Goal: Navigation & Orientation: Find specific page/section

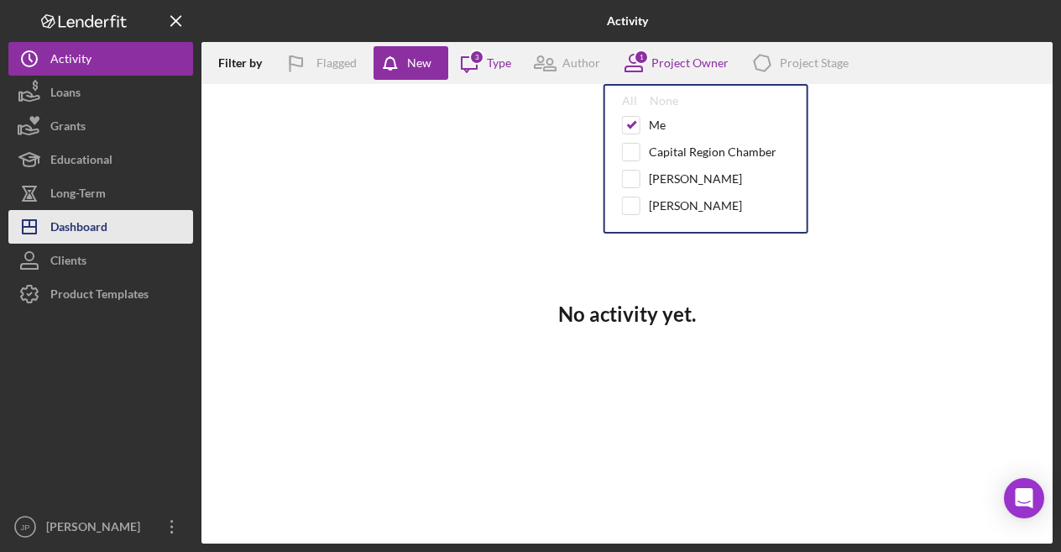
click at [92, 231] on div "Dashboard" at bounding box center [78, 229] width 57 height 38
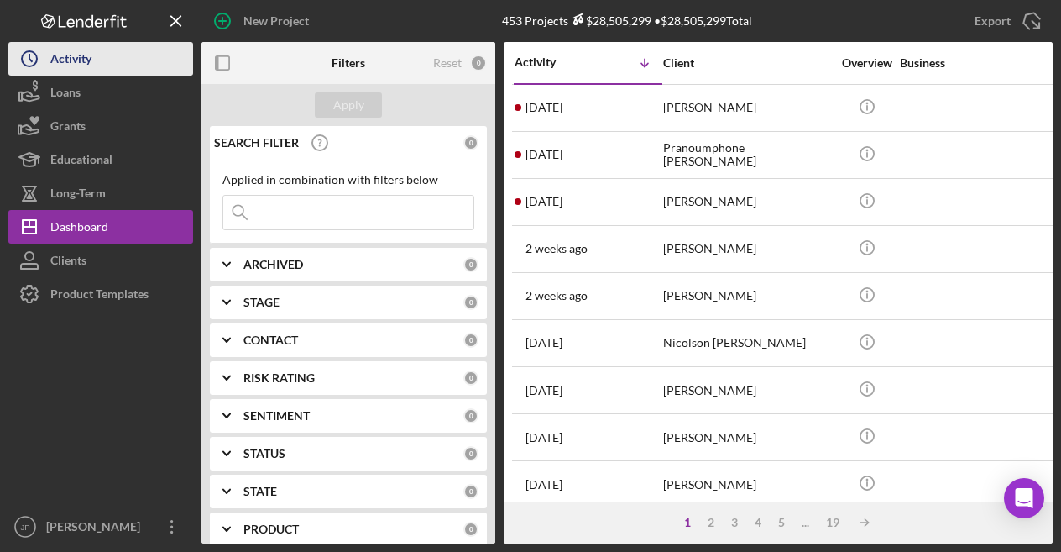
click at [91, 62] on div "Activity" at bounding box center [70, 61] width 41 height 38
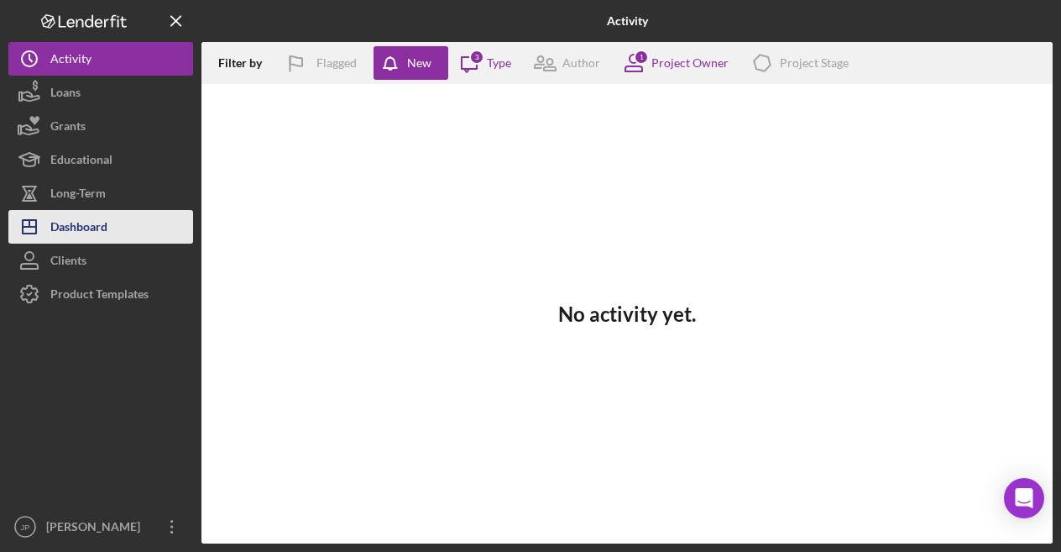
click at [101, 230] on div "Dashboard" at bounding box center [78, 229] width 57 height 38
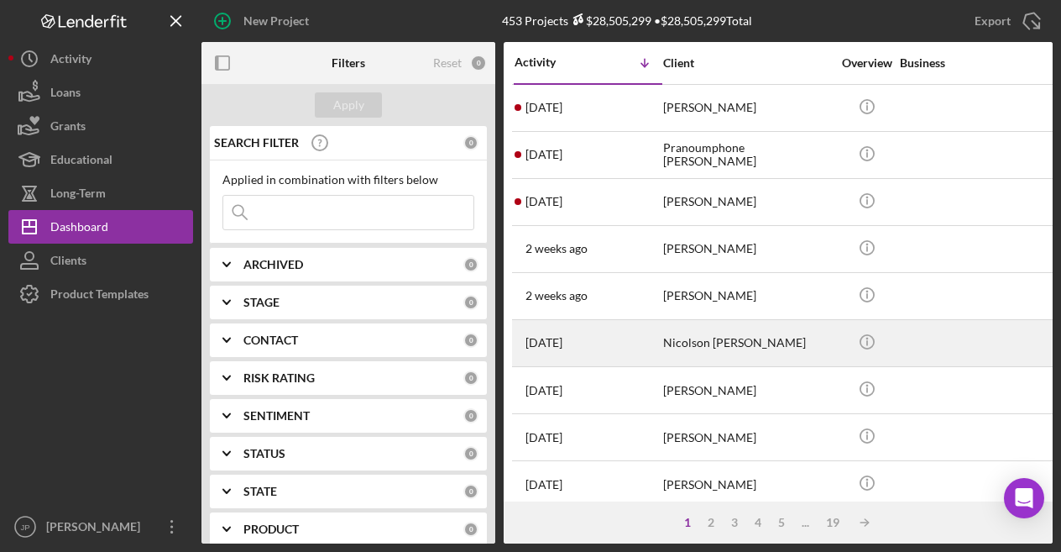
click at [752, 343] on div "Nicolson [PERSON_NAME]" at bounding box center [747, 343] width 168 height 44
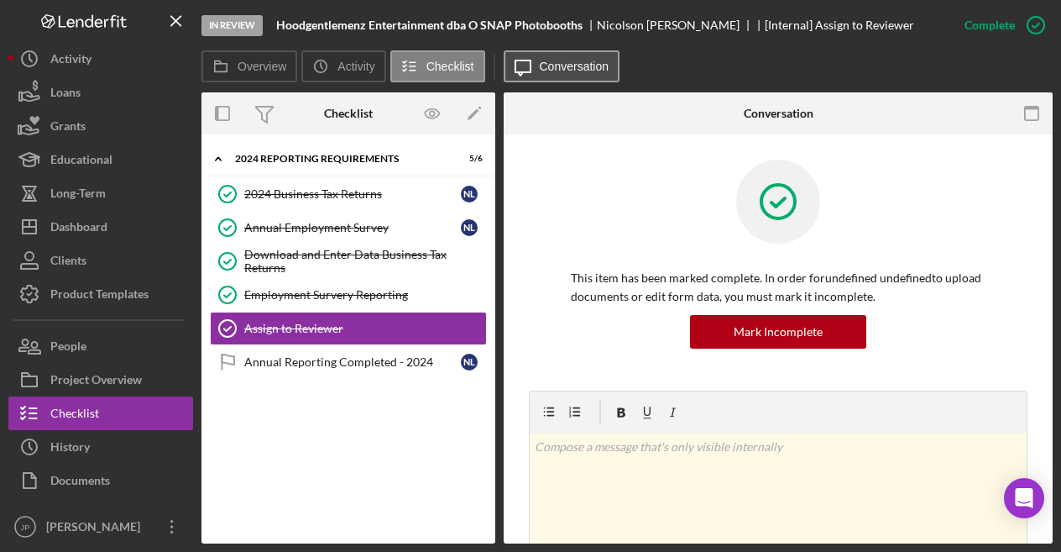
click at [570, 75] on button "Icon/Message Conversation" at bounding box center [562, 66] width 117 height 32
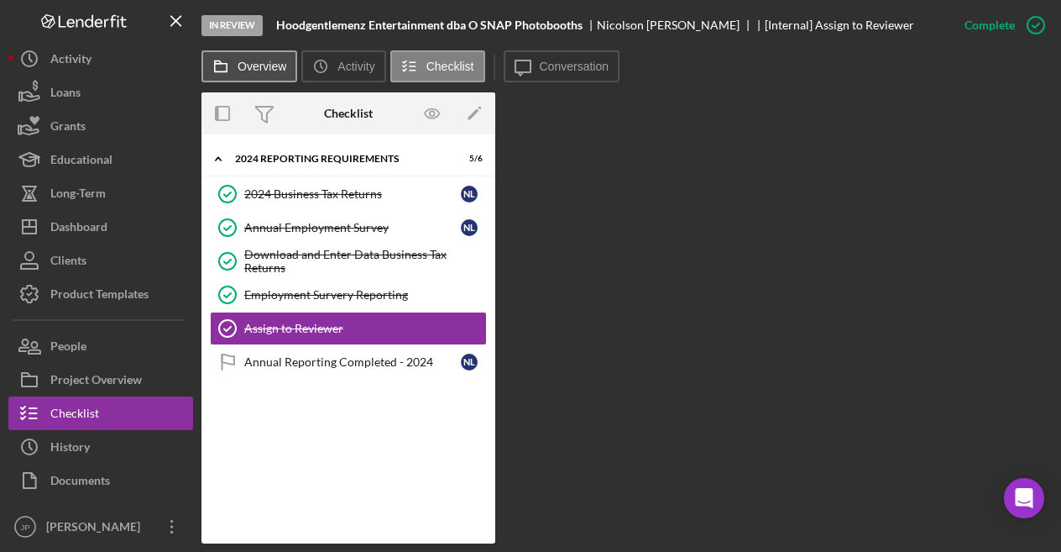
click at [243, 67] on label "Overview" at bounding box center [262, 66] width 49 height 13
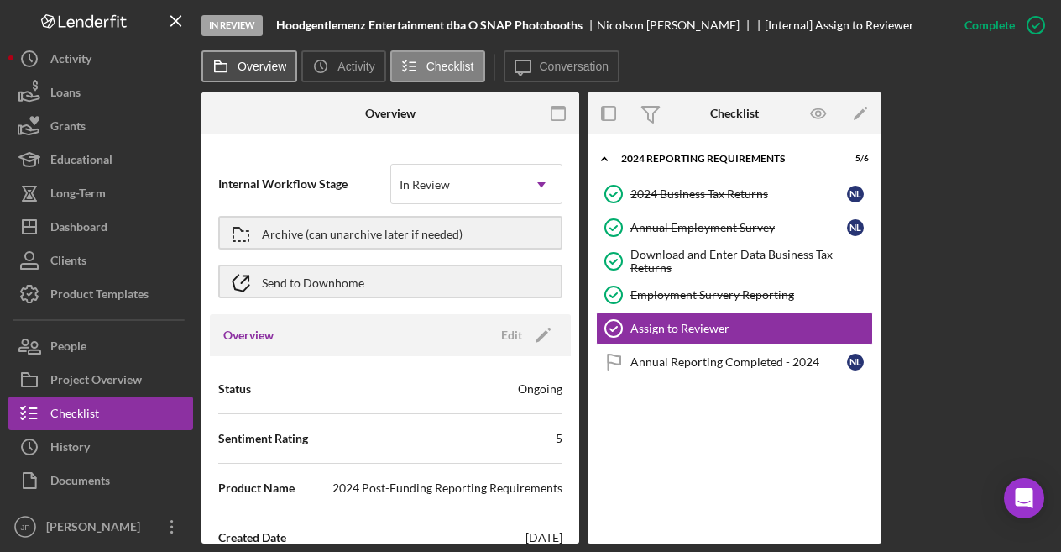
click at [265, 61] on label "Overview" at bounding box center [262, 66] width 49 height 13
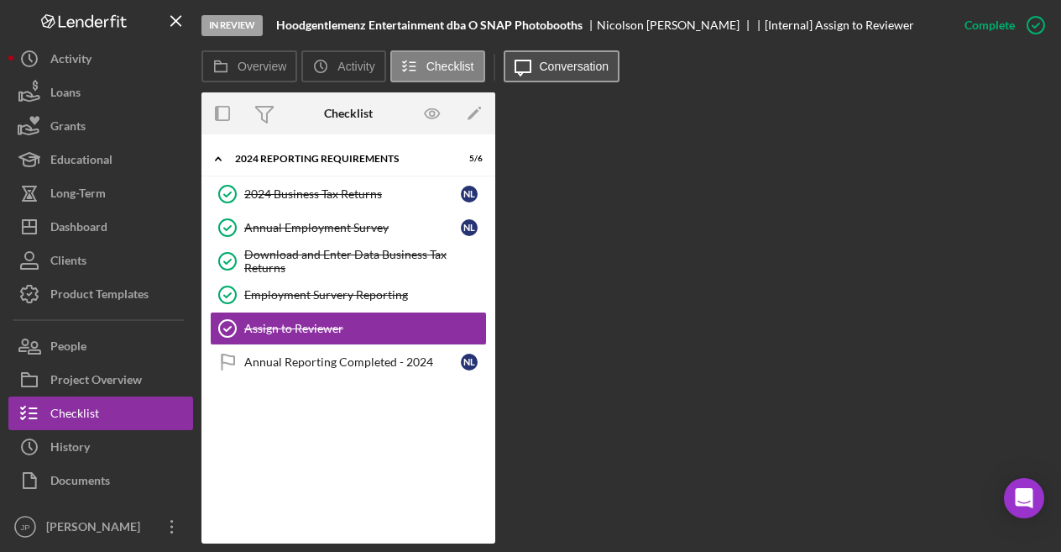
click at [557, 59] on button "Icon/Message Conversation" at bounding box center [562, 66] width 117 height 32
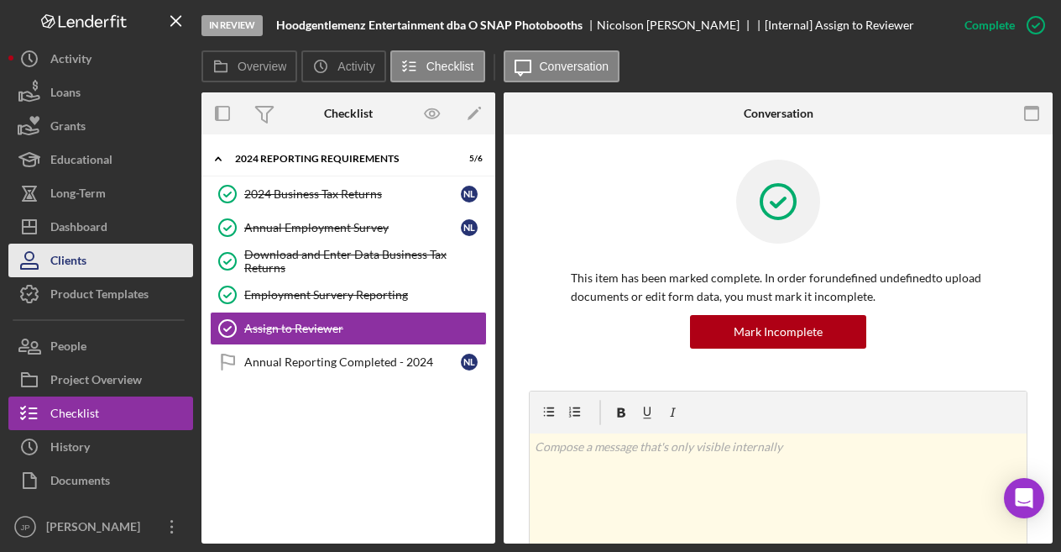
click at [87, 263] on button "Clients" at bounding box center [100, 260] width 185 height 34
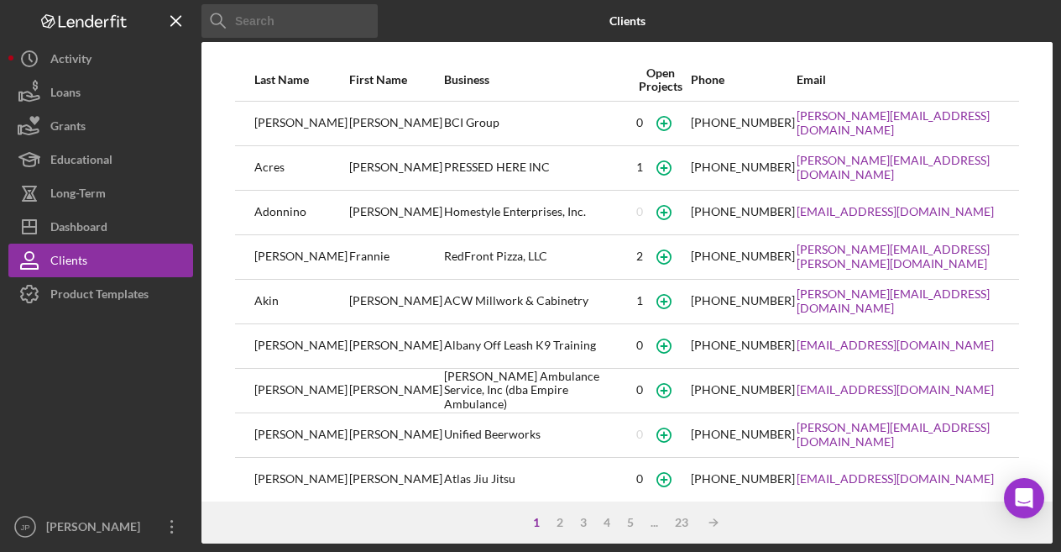
click at [444, 254] on div "RedFront Pizza, LLC" at bounding box center [537, 257] width 186 height 42
drag, startPoint x: 264, startPoint y: 255, endPoint x: 243, endPoint y: 256, distance: 21.8
click at [264, 254] on div "[PERSON_NAME]" at bounding box center [300, 257] width 93 height 42
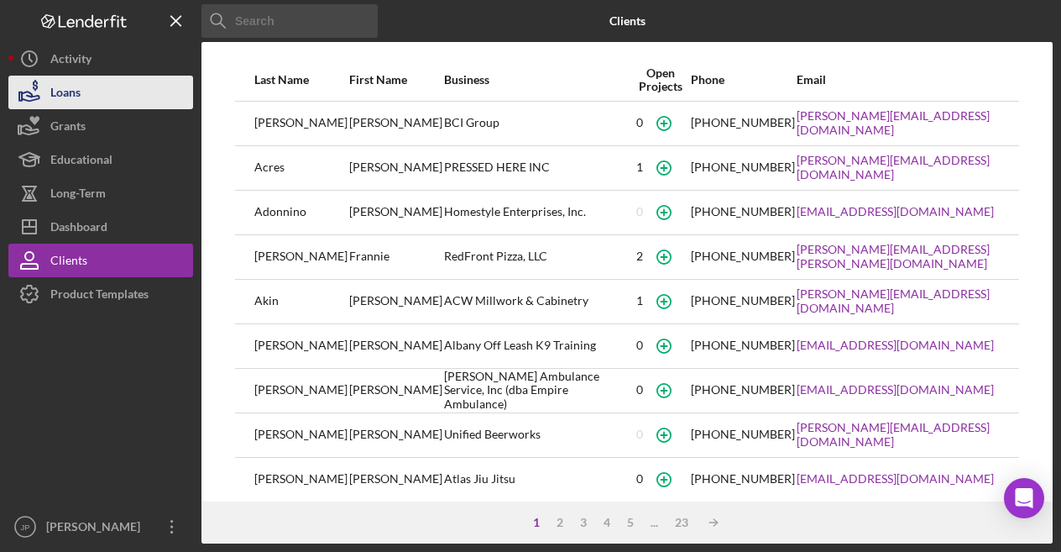
click at [87, 96] on button "Loans" at bounding box center [100, 93] width 185 height 34
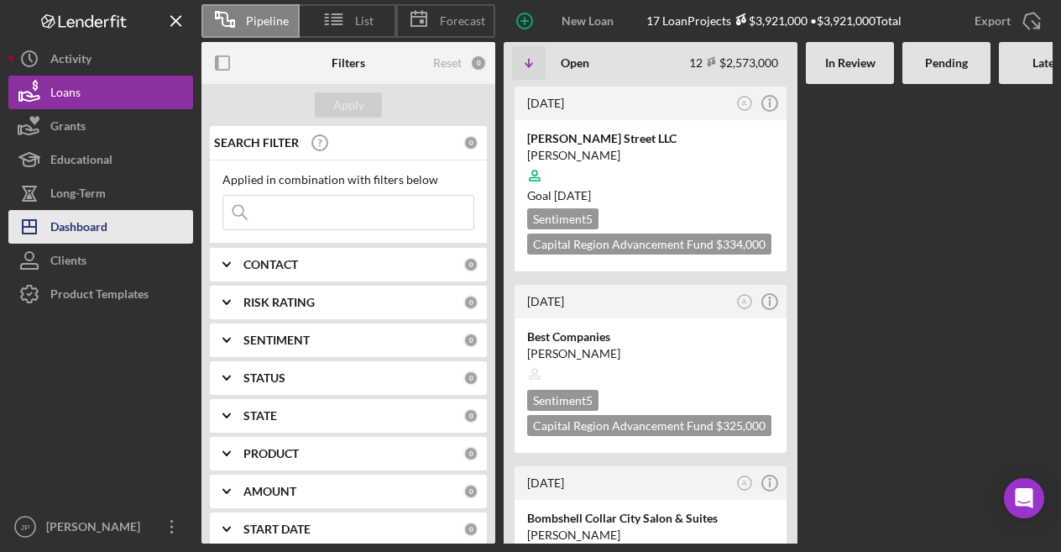
click at [88, 226] on div "Dashboard" at bounding box center [78, 229] width 57 height 38
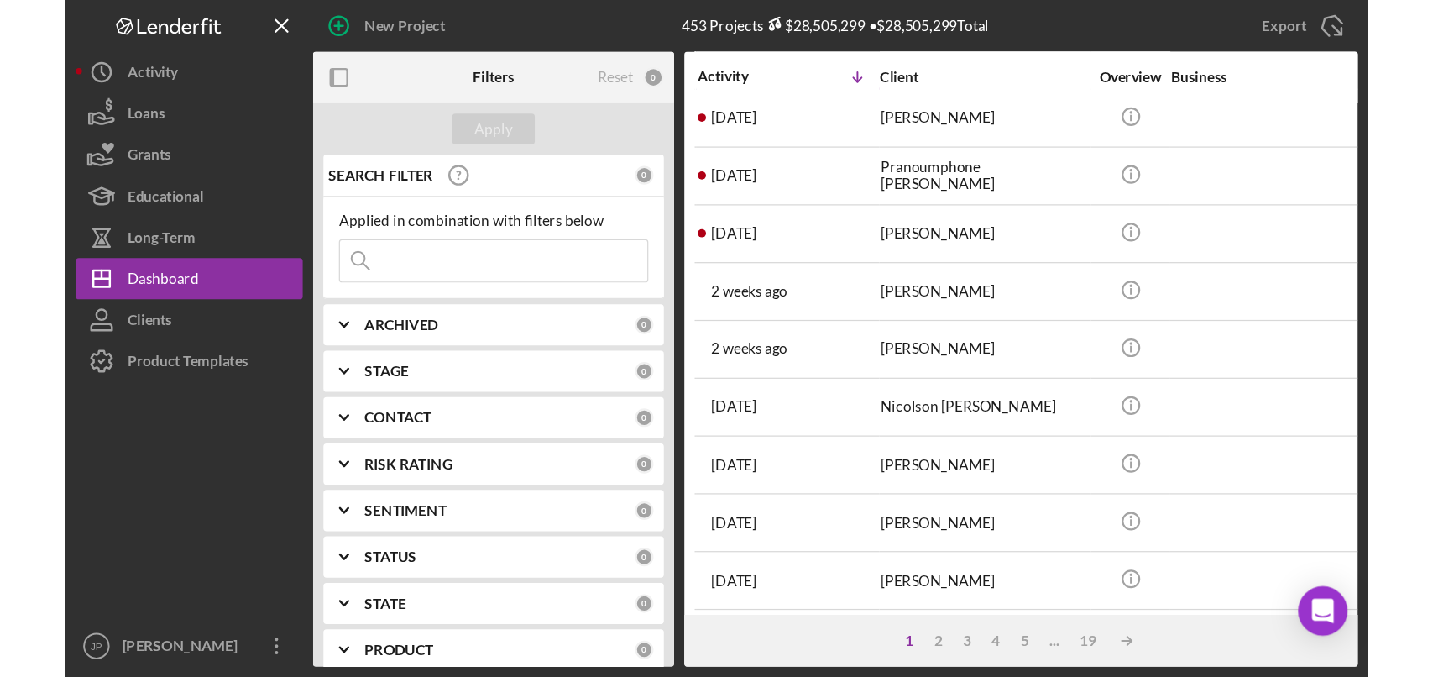
scroll to position [13, 0]
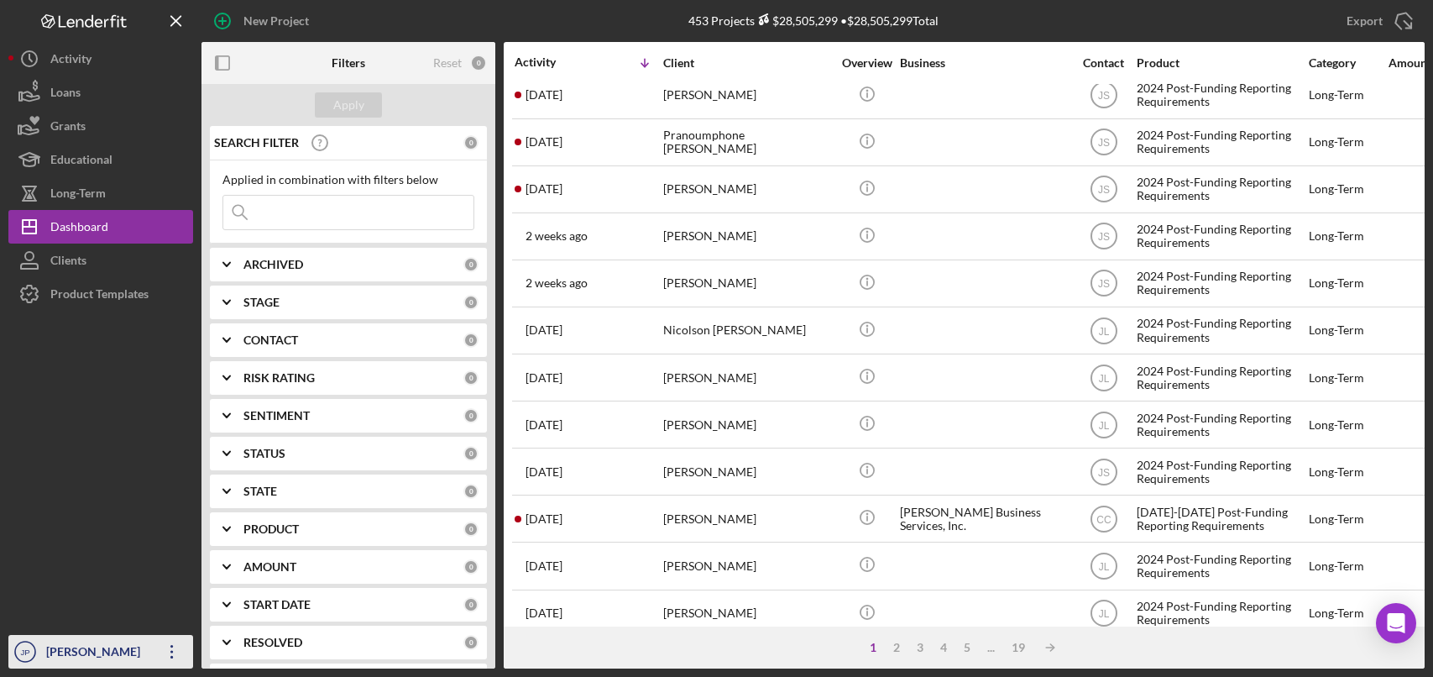
click at [166, 551] on icon "Icon/Overflow" at bounding box center [172, 651] width 42 height 42
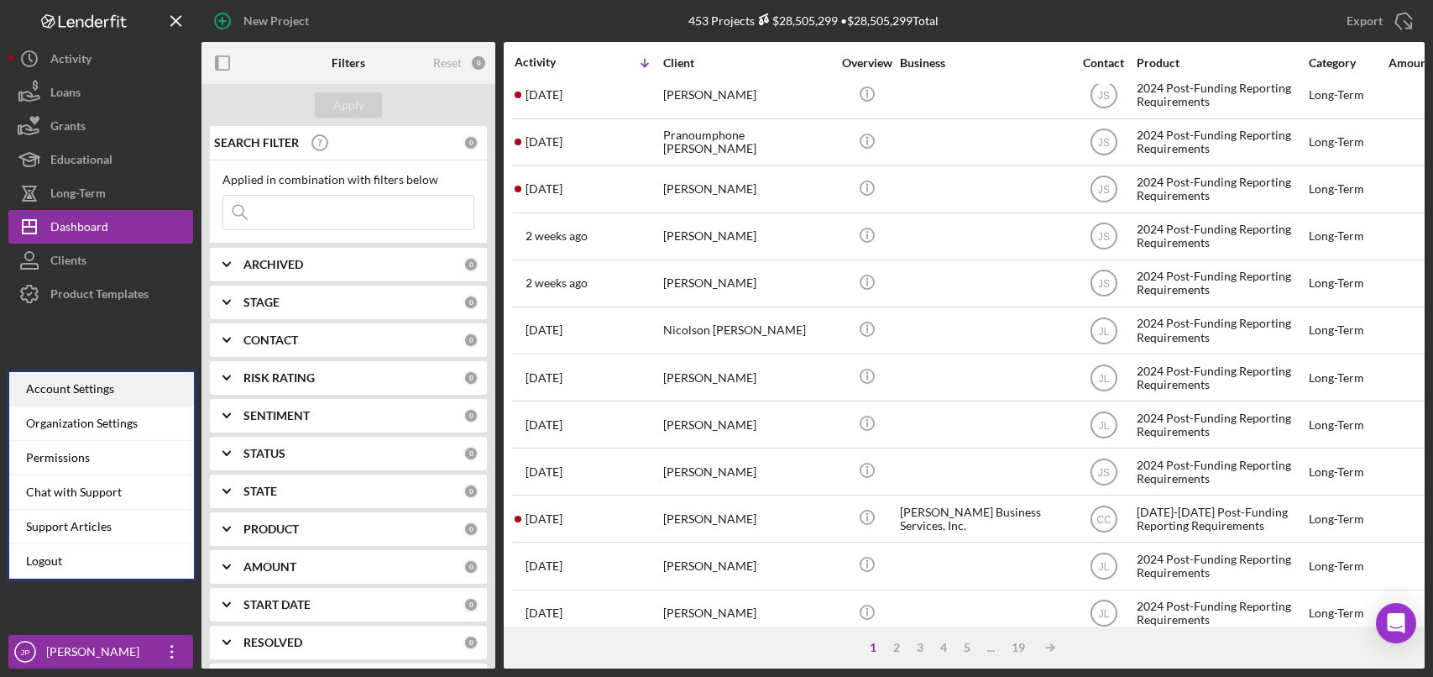
click at [106, 397] on div "Account Settings" at bounding box center [101, 389] width 185 height 34
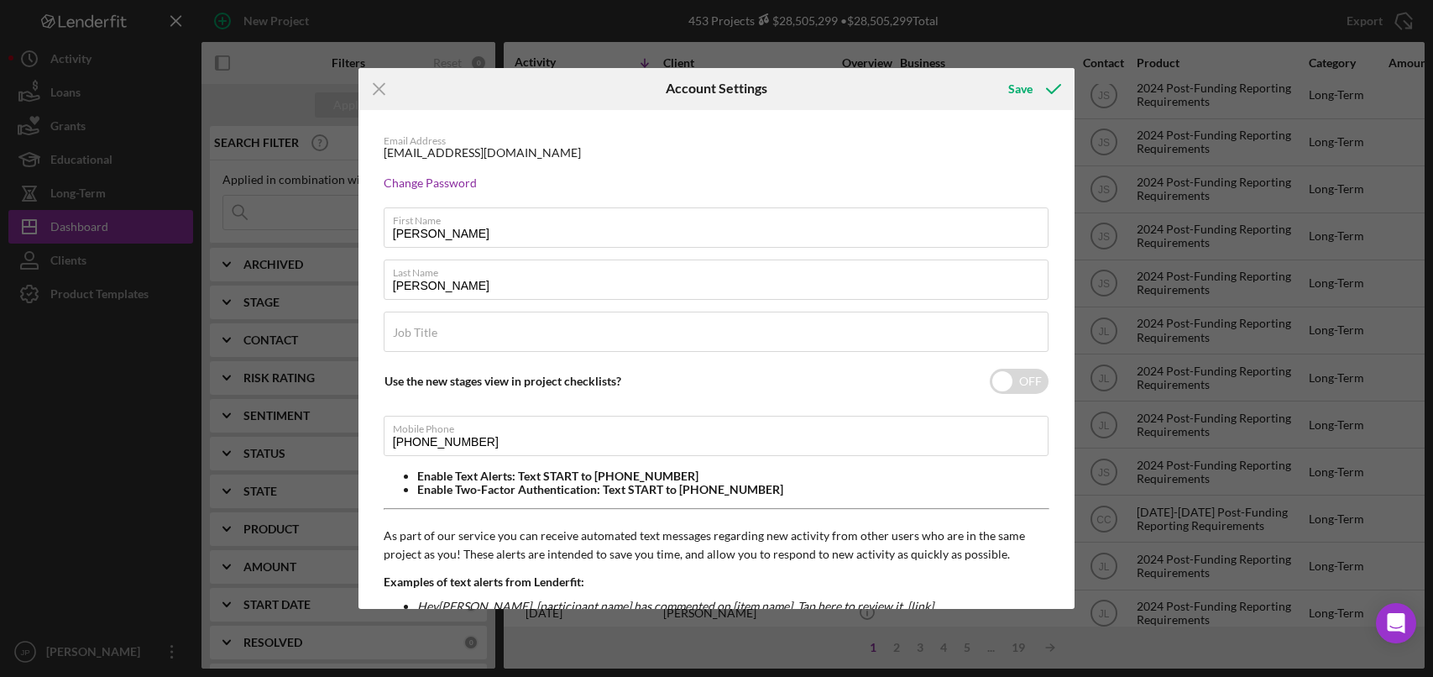
drag, startPoint x: 580, startPoint y: 152, endPoint x: 432, endPoint y: 153, distance: 147.8
click at [432, 154] on div "Email Address [EMAIL_ADDRESS][DOMAIN_NAME]" at bounding box center [717, 147] width 667 height 25
copy div "@[DOMAIN_NAME]"
click at [377, 86] on line at bounding box center [379, 88] width 11 height 11
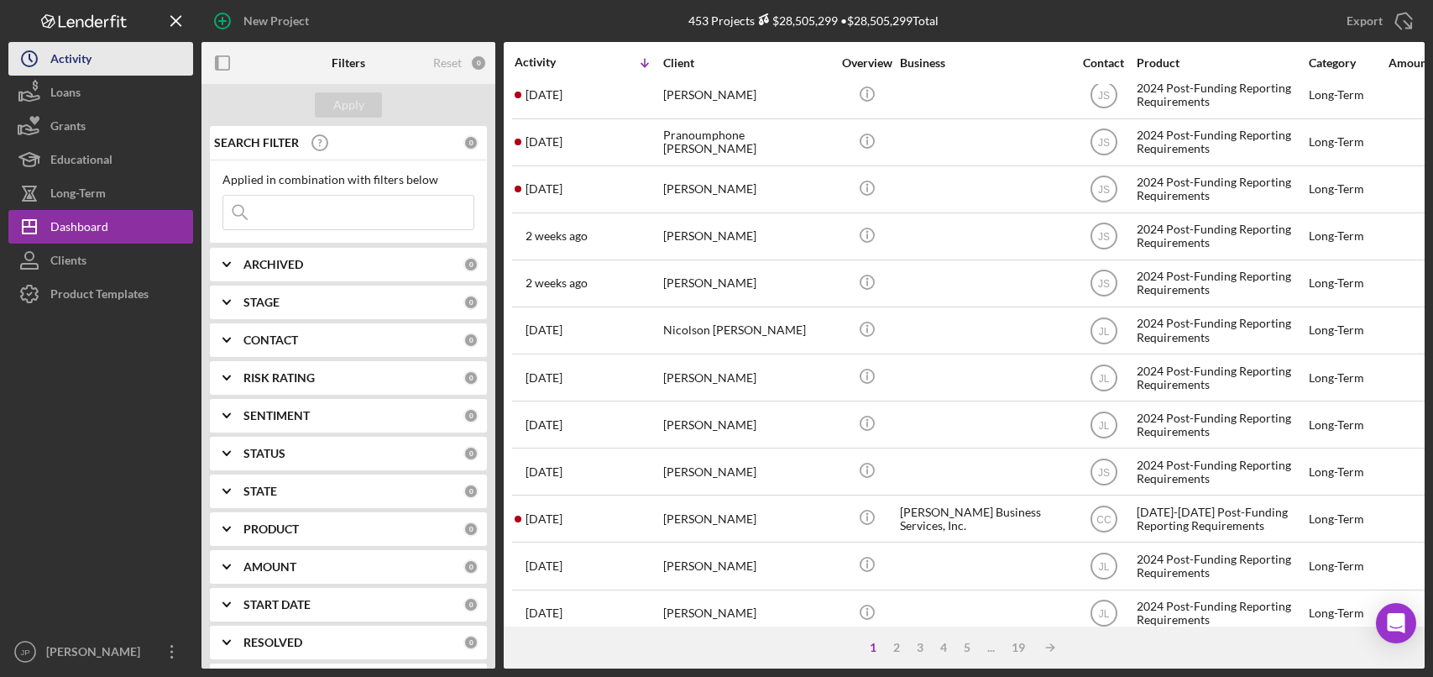
click at [99, 71] on button "Icon/History Activity" at bounding box center [100, 59] width 185 height 34
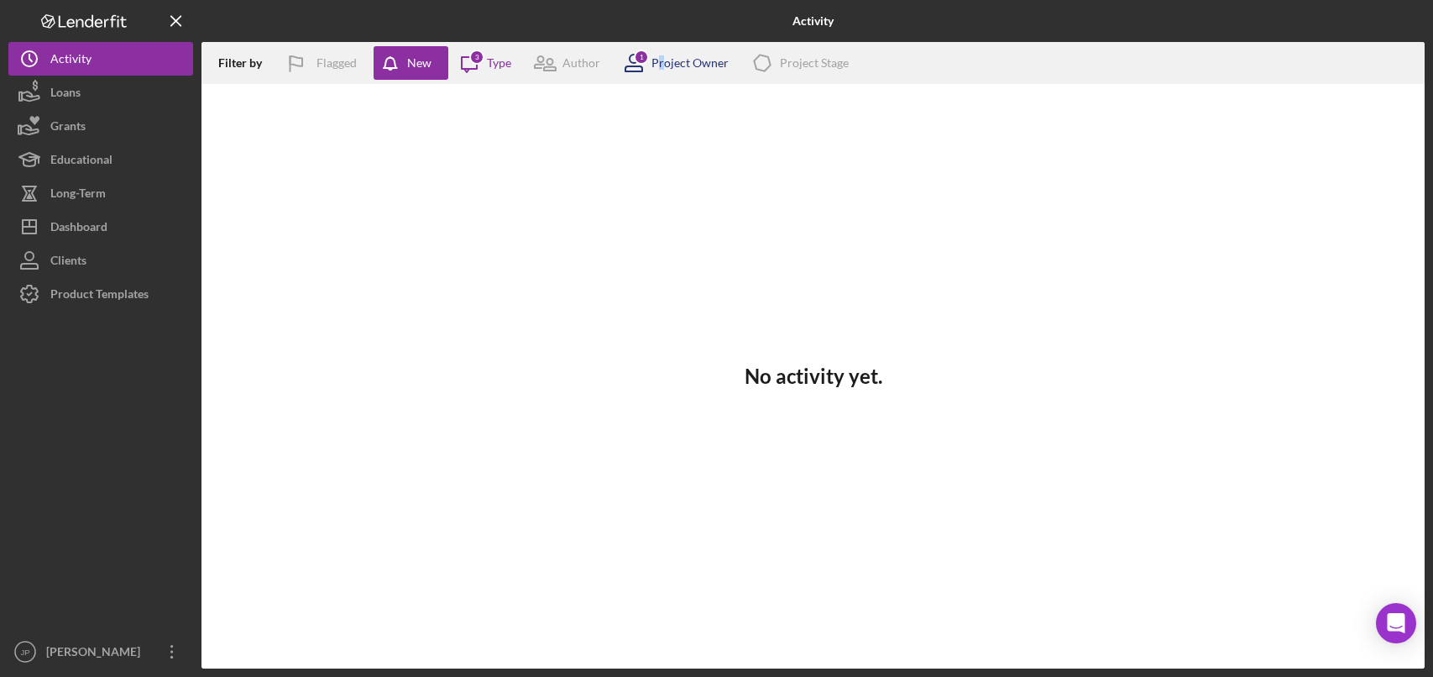
click at [661, 56] on div "Project Owner" at bounding box center [689, 62] width 77 height 13
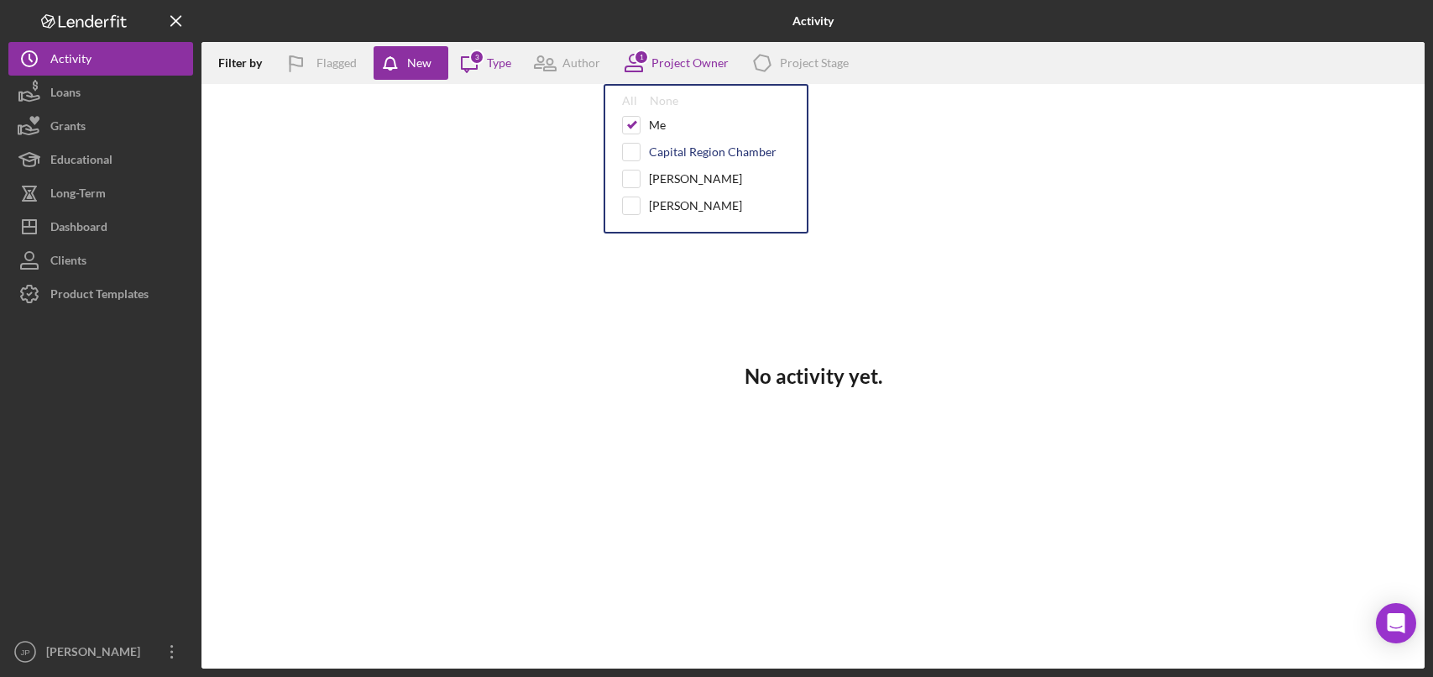
click at [696, 153] on div "Capital Region Chamber" at bounding box center [713, 151] width 128 height 13
checkbox input "true"
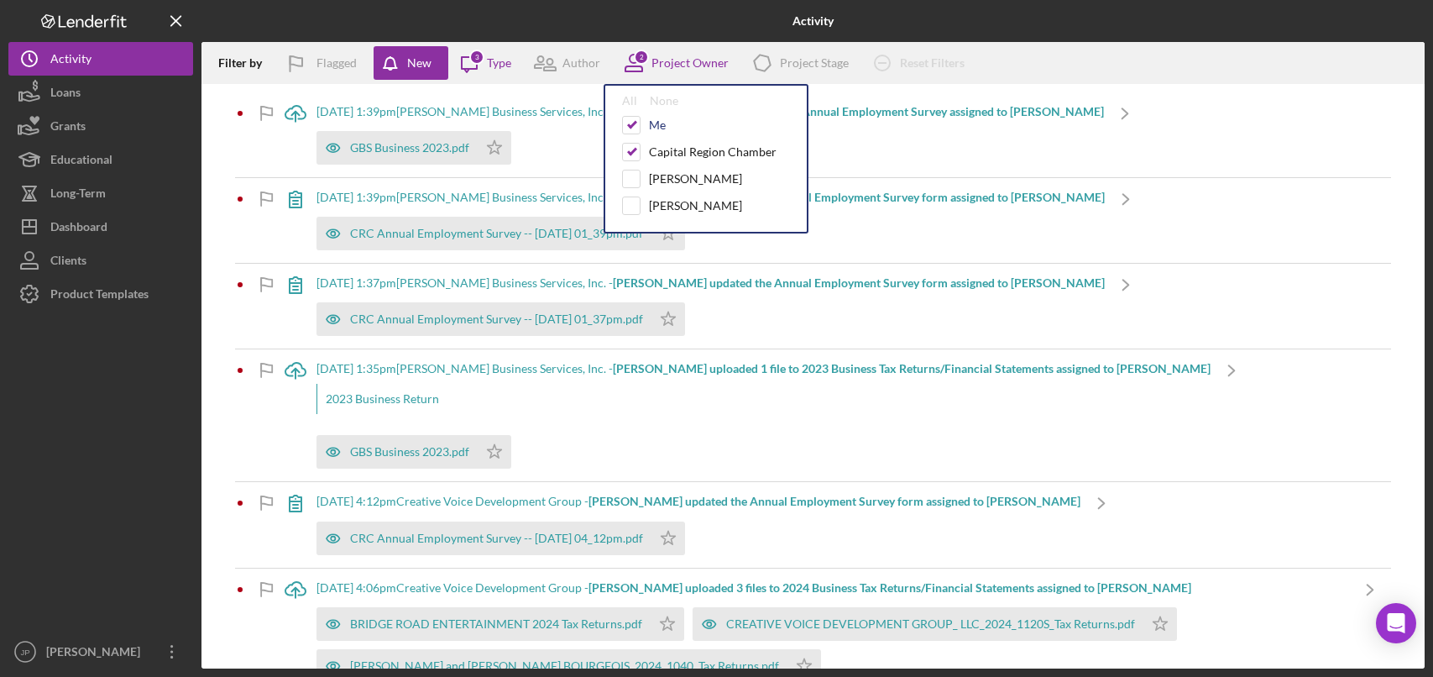
click at [653, 127] on div "Me" at bounding box center [657, 124] width 17 height 13
checkbox input "false"
click at [664, 153] on div "Capital Region Chamber" at bounding box center [713, 151] width 128 height 13
checkbox input "false"
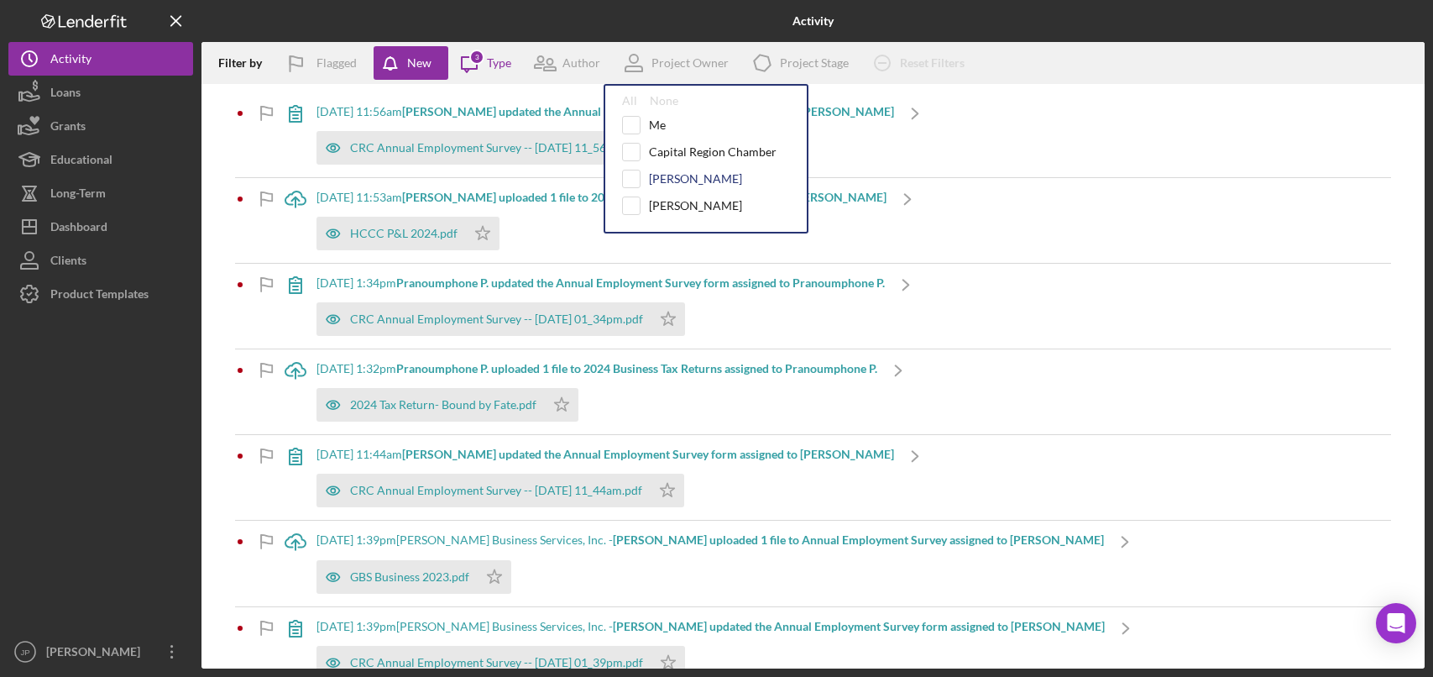
click at [664, 179] on div "[PERSON_NAME]" at bounding box center [695, 178] width 93 height 13
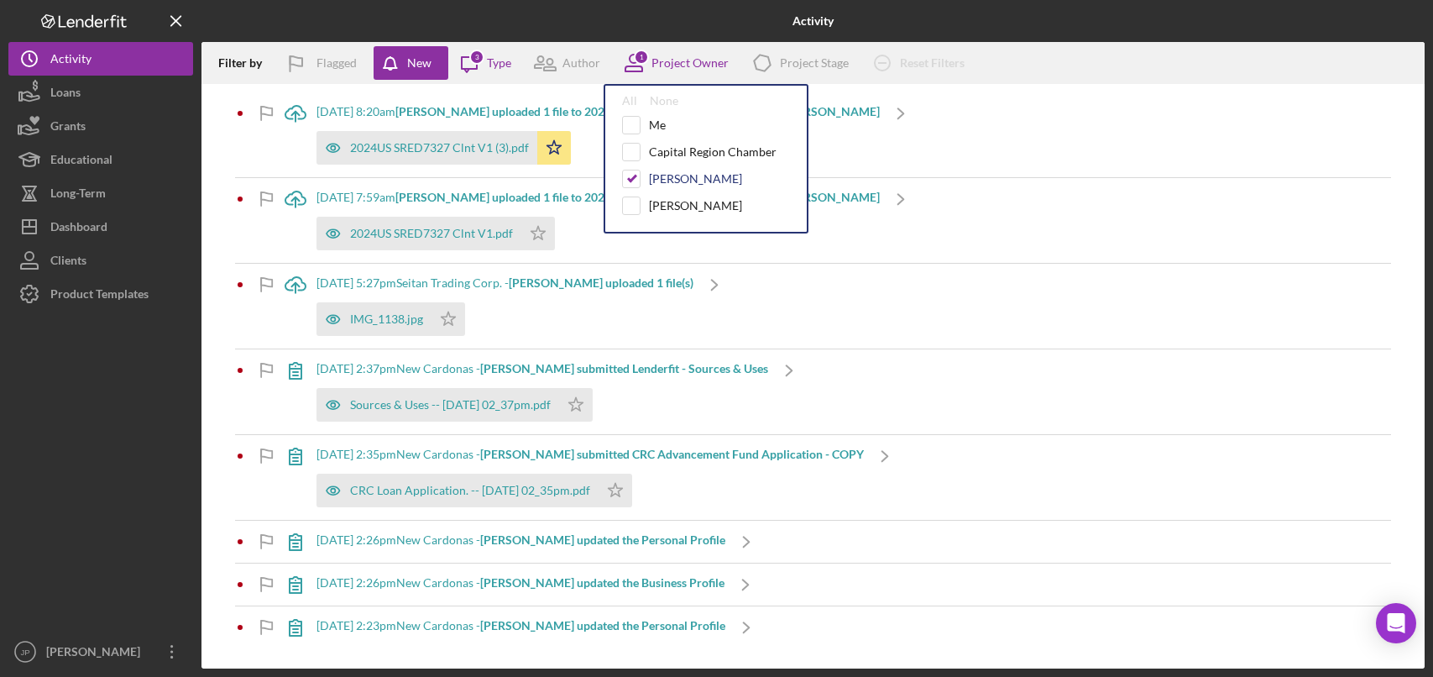
click at [664, 180] on div "[PERSON_NAME]" at bounding box center [695, 178] width 93 height 13
checkbox input "false"
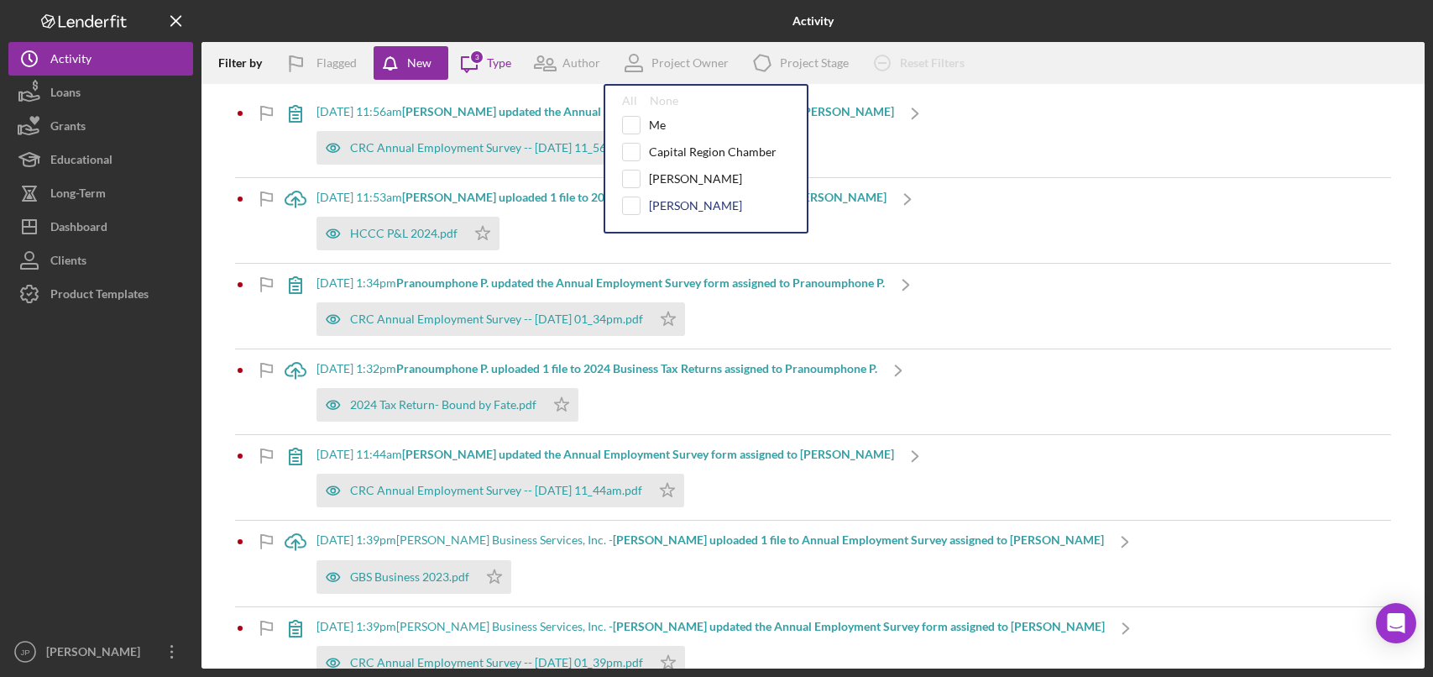
click at [662, 201] on div "[PERSON_NAME]" at bounding box center [695, 205] width 93 height 13
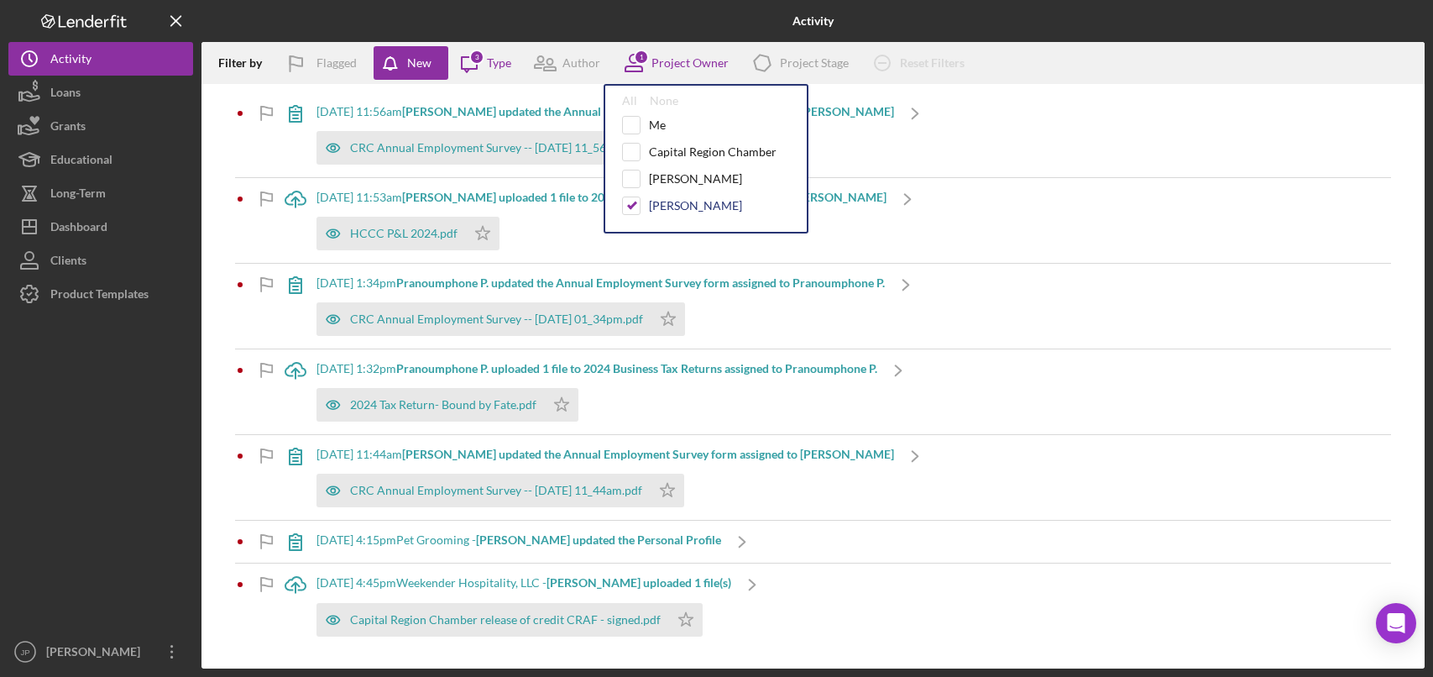
click at [662, 207] on div "[PERSON_NAME]" at bounding box center [695, 205] width 93 height 13
checkbox input "false"
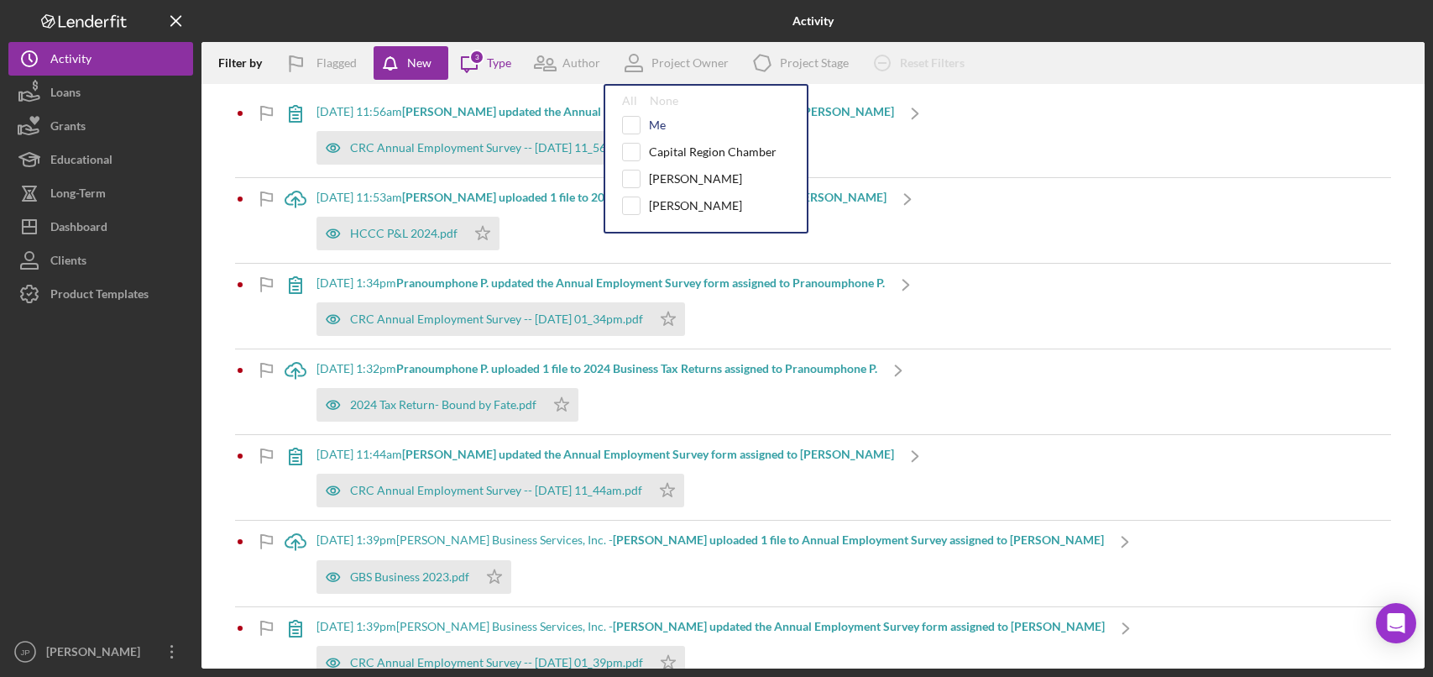
click at [654, 129] on div "Me" at bounding box center [657, 124] width 17 height 13
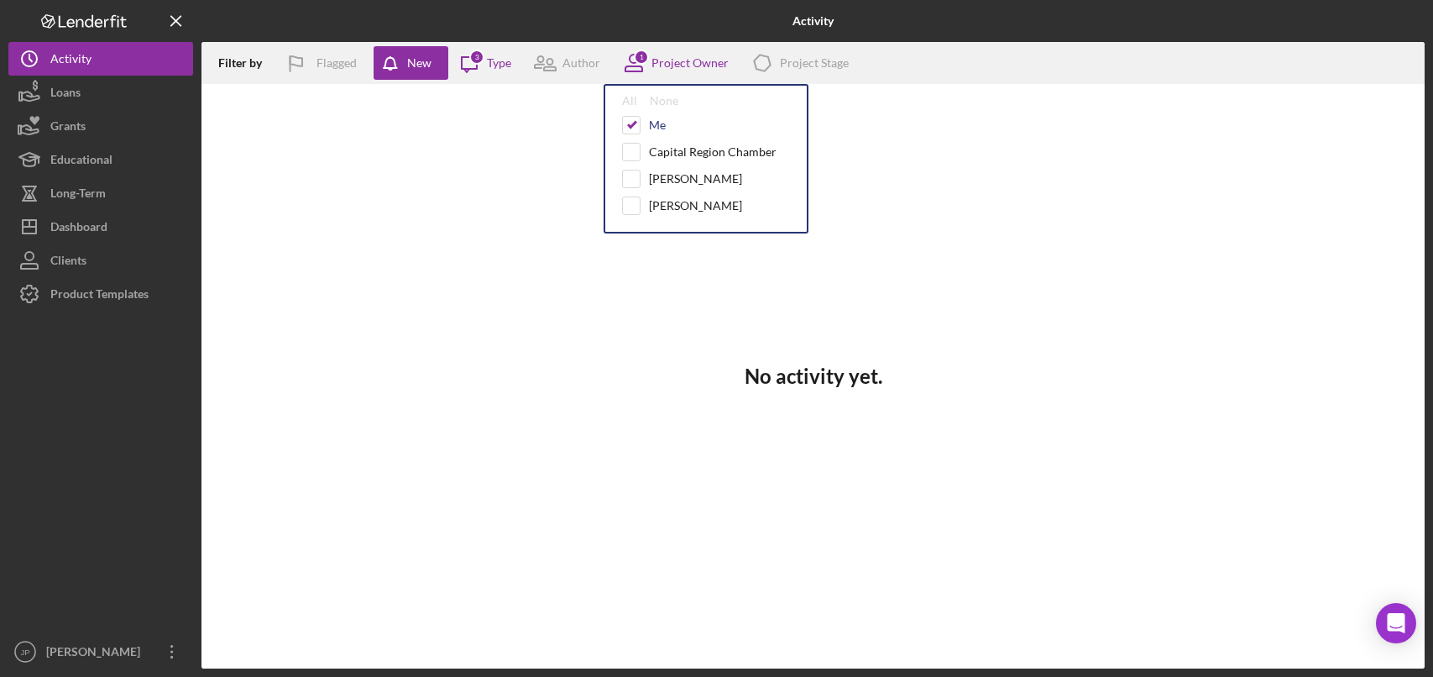
click at [655, 128] on div "Me" at bounding box center [657, 124] width 17 height 13
checkbox input "false"
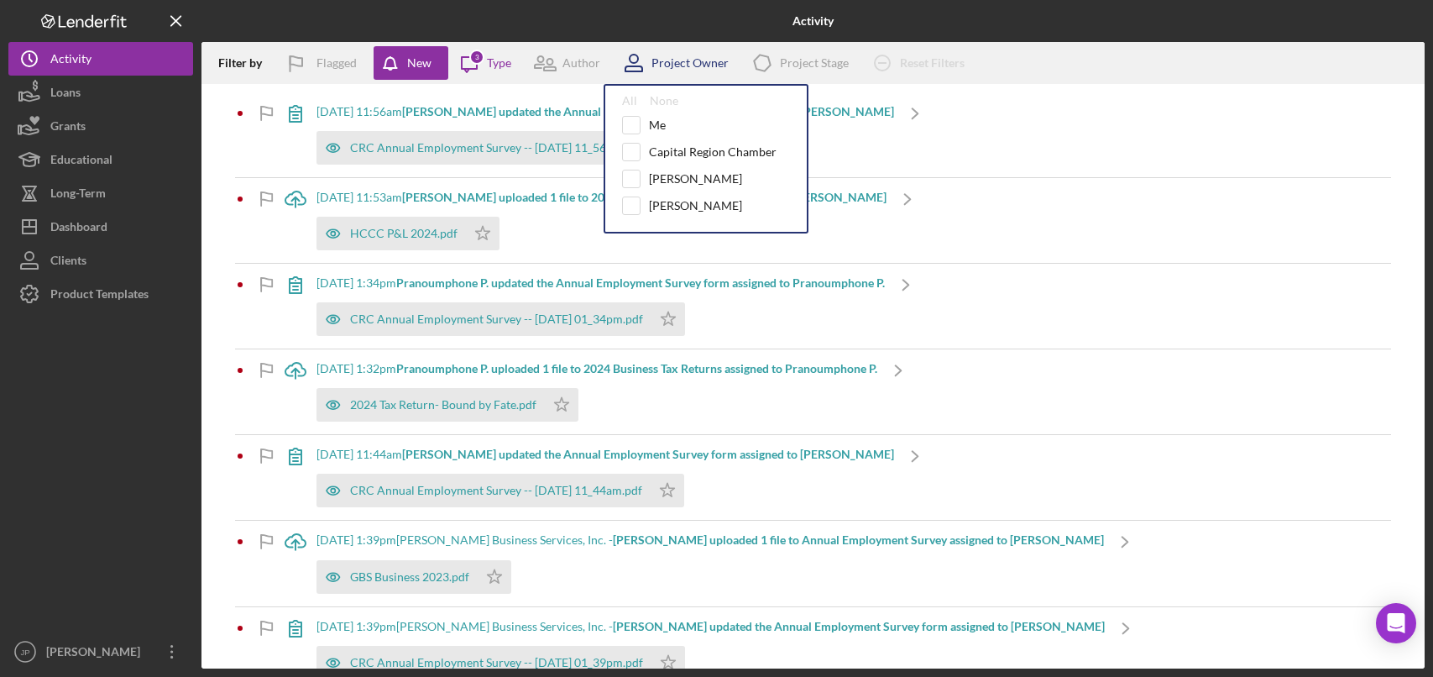
click at [683, 66] on div "Project Owner" at bounding box center [689, 62] width 77 height 13
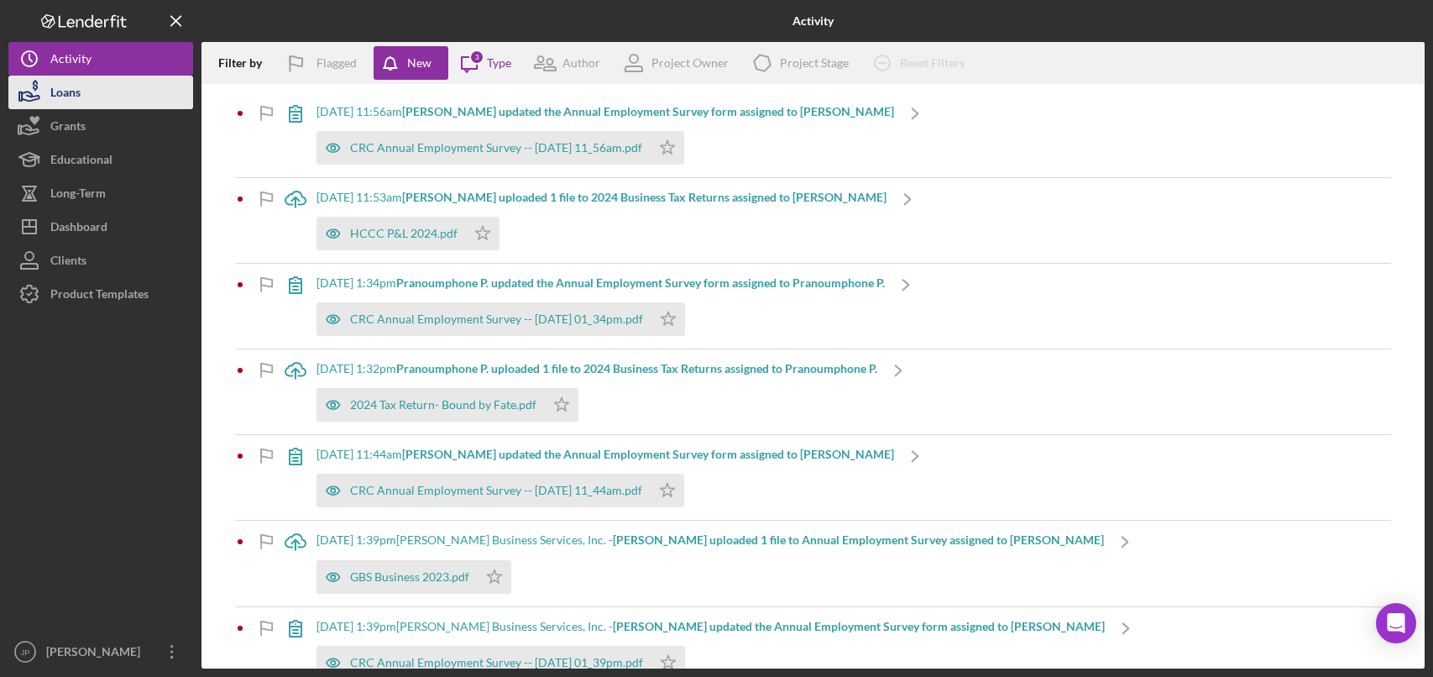
click at [106, 97] on button "Loans" at bounding box center [100, 93] width 185 height 34
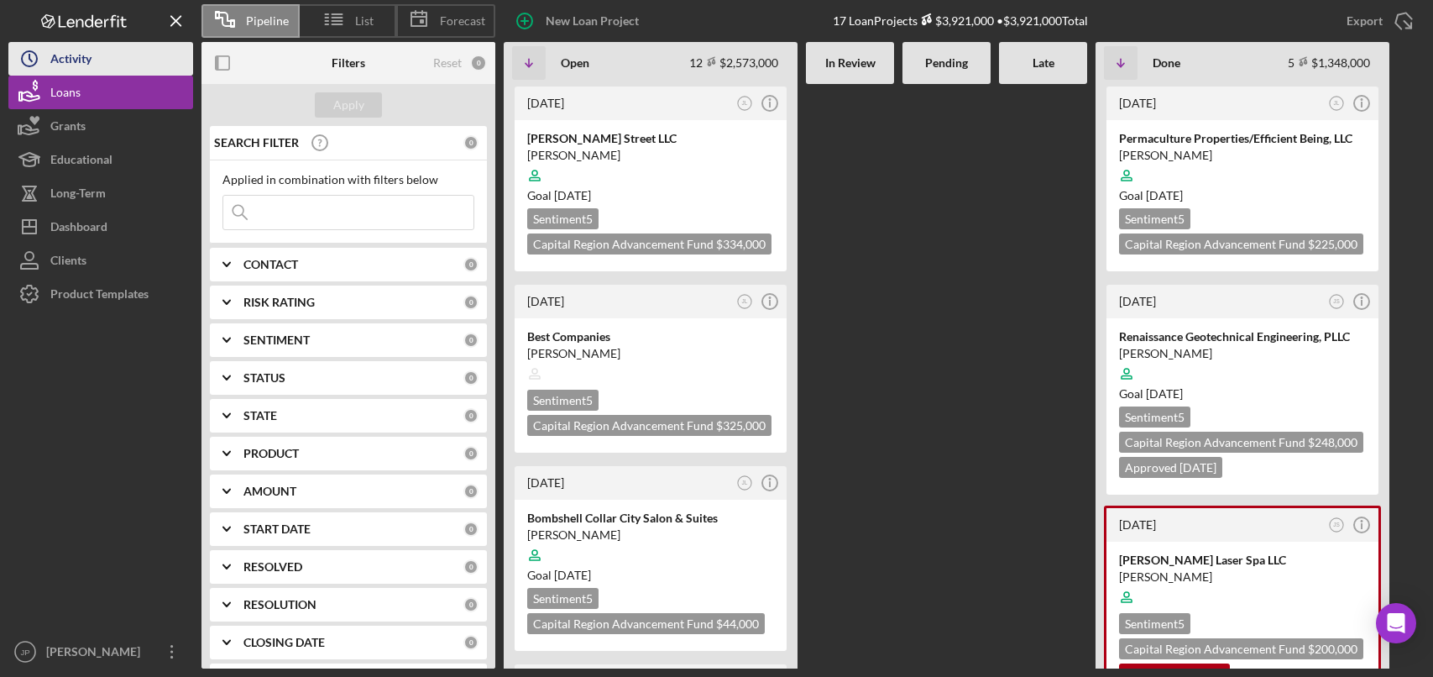
click at [35, 60] on icon "Icon/History" at bounding box center [29, 59] width 42 height 42
